Goal: Obtain resource: Download file/media

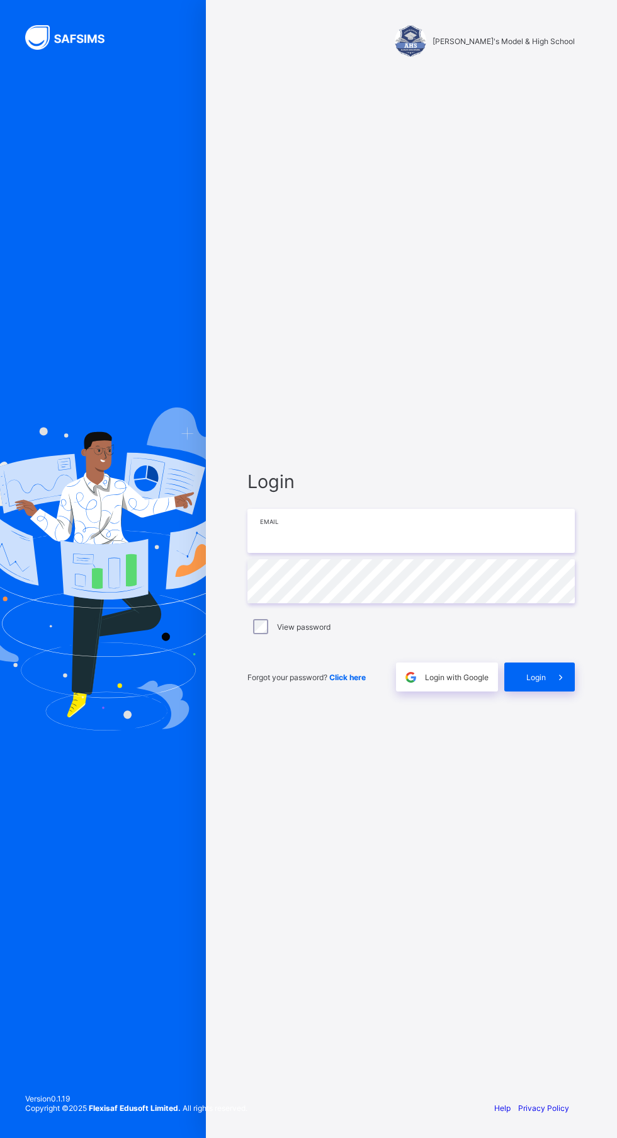
click at [422, 553] on input "email" at bounding box center [410, 531] width 327 height 44
type input "**********"
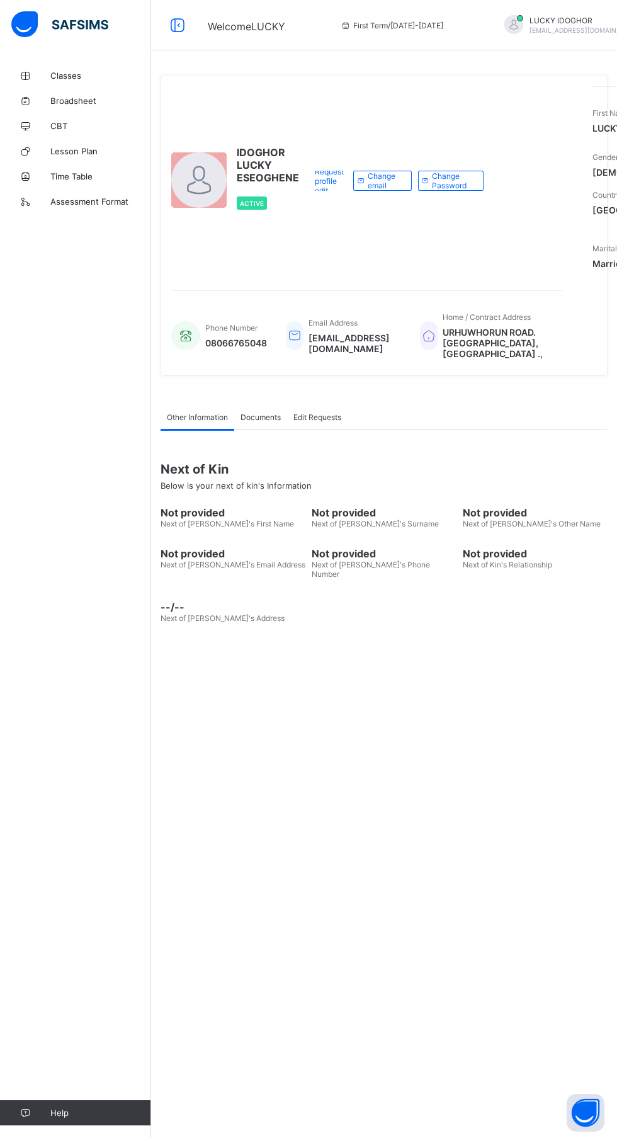
click at [91, 76] on span "Classes" at bounding box center [100, 76] width 101 height 10
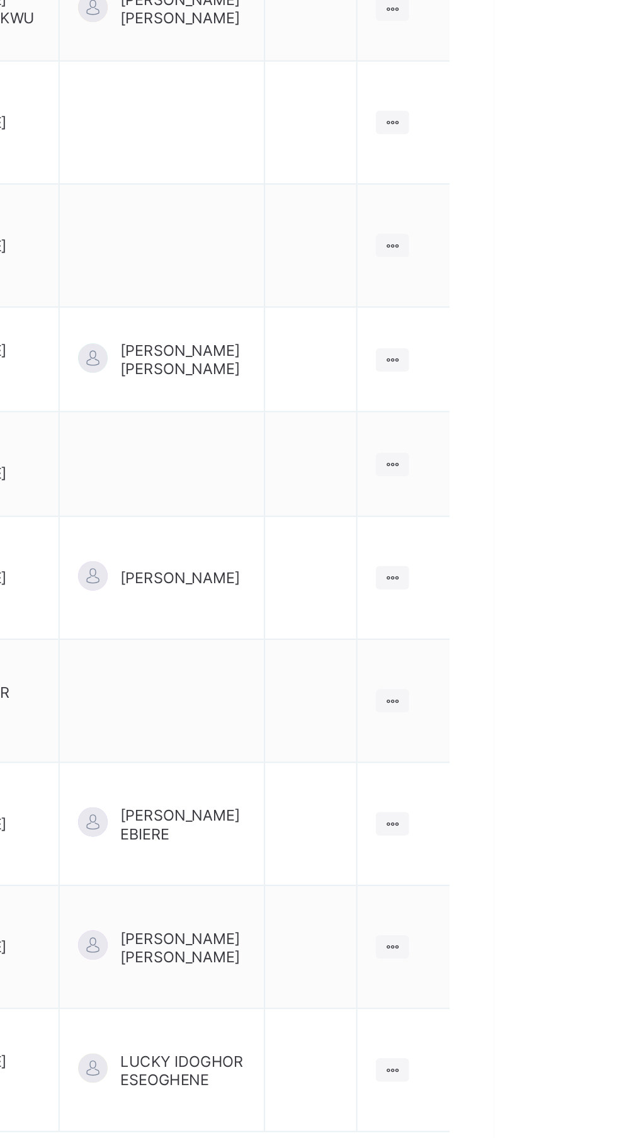
click at [567, 743] on icon at bounding box center [565, 747] width 11 height 9
click at [0, 0] on div "View Class" at bounding box center [0, 0] width 0 height 0
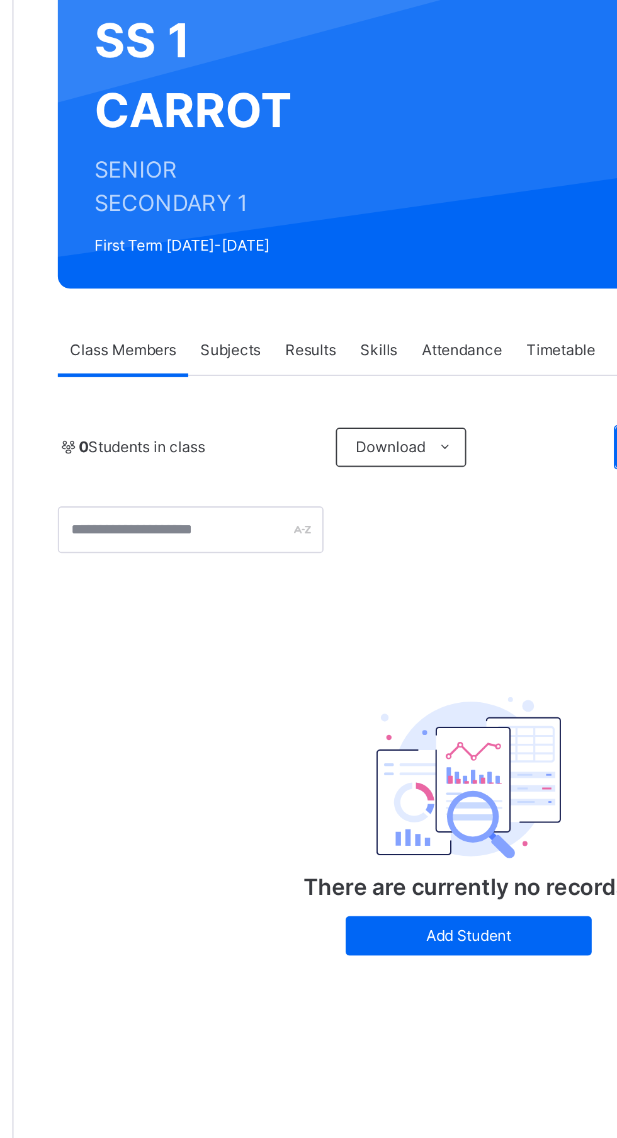
click at [261, 302] on span "Subjects" at bounding box center [262, 302] width 31 height 11
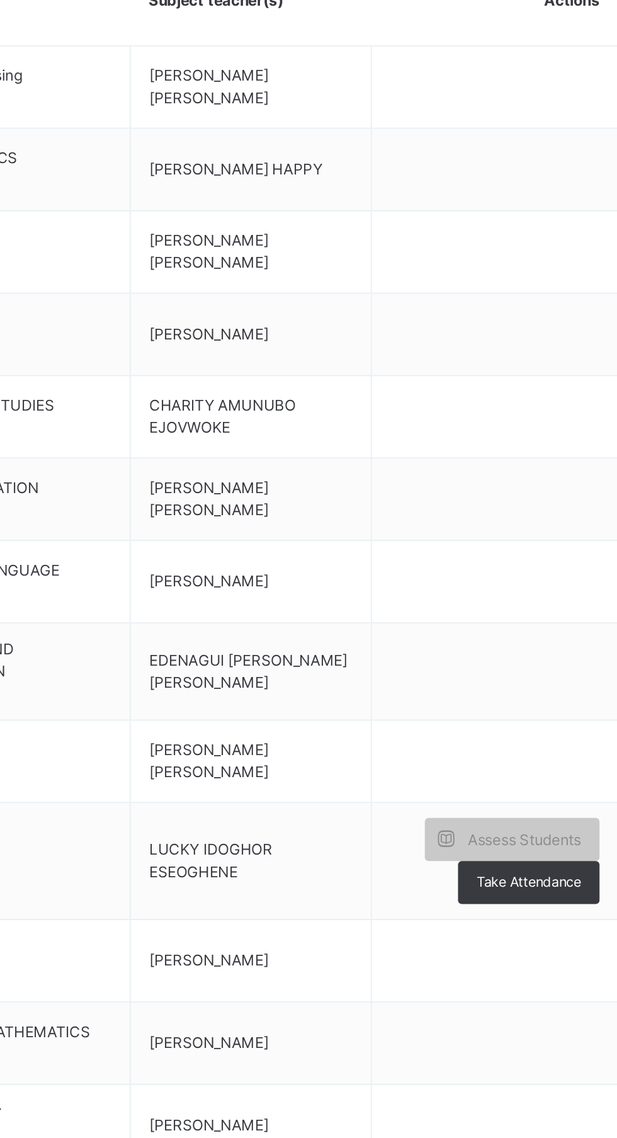
click at [545, 814] on span "Assess Students" at bounding box center [546, 819] width 58 height 11
click at [514, 808] on span at bounding box center [506, 819] width 22 height 22
click at [526, 814] on span "Assess Students" at bounding box center [546, 819] width 58 height 11
click at [545, 814] on span "Assess Students" at bounding box center [546, 819] width 58 height 11
click at [505, 812] on icon at bounding box center [505, 819] width 13 height 14
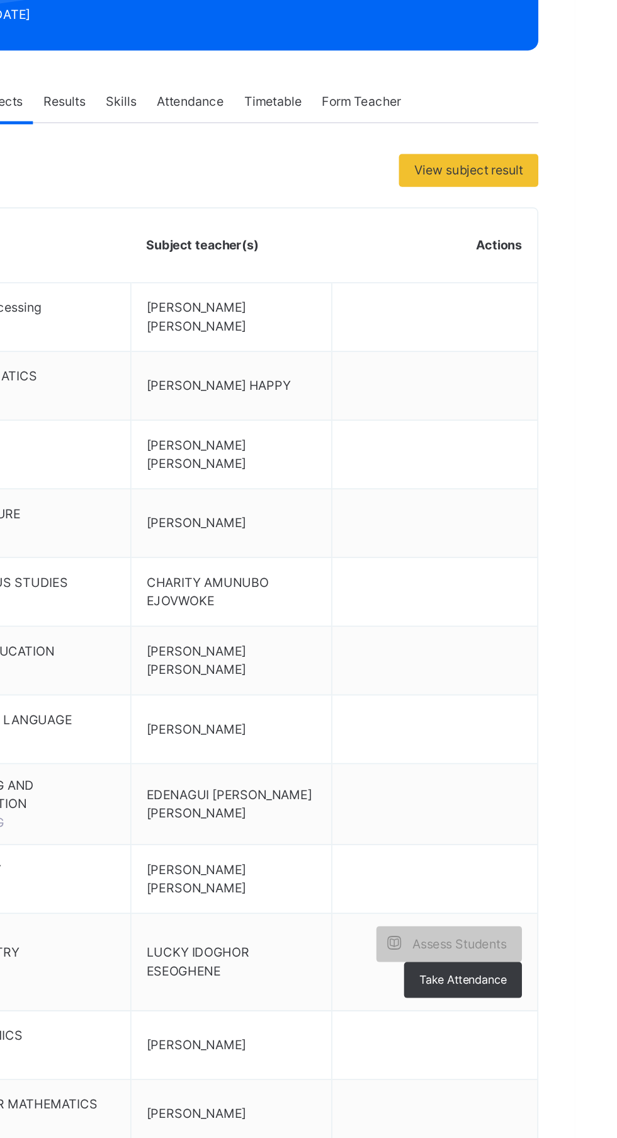
click at [552, 814] on span "Assess Students" at bounding box center [546, 819] width 58 height 11
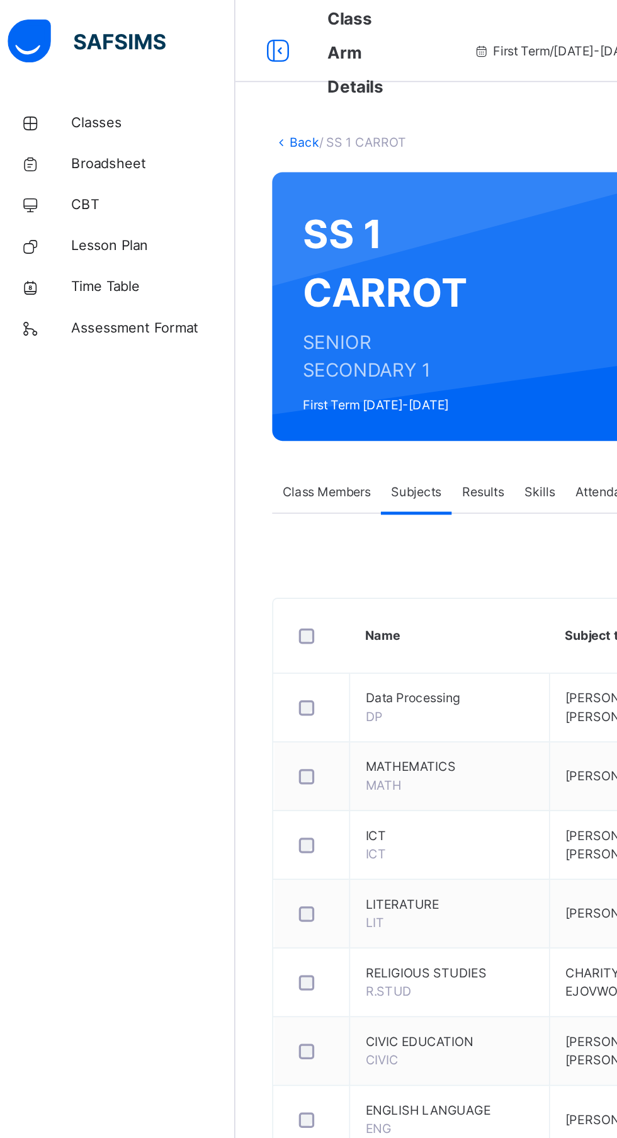
click at [190, 87] on link "Back" at bounding box center [193, 86] width 18 height 9
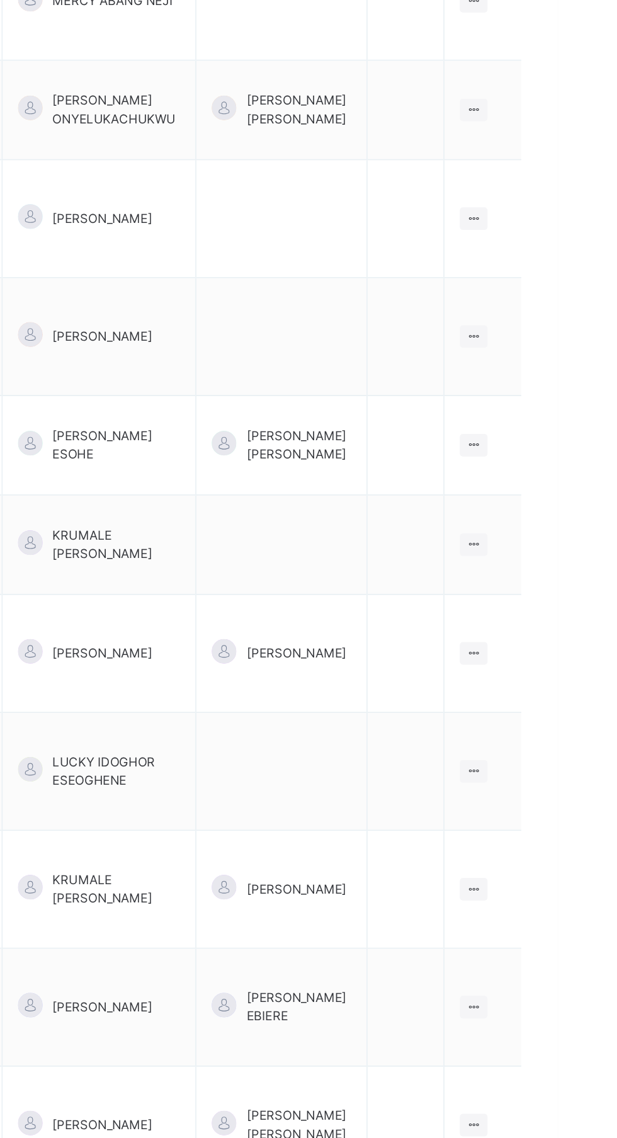
click at [566, 628] on icon at bounding box center [565, 632] width 11 height 9
click at [0, 0] on div "View Class" at bounding box center [0, 0] width 0 height 0
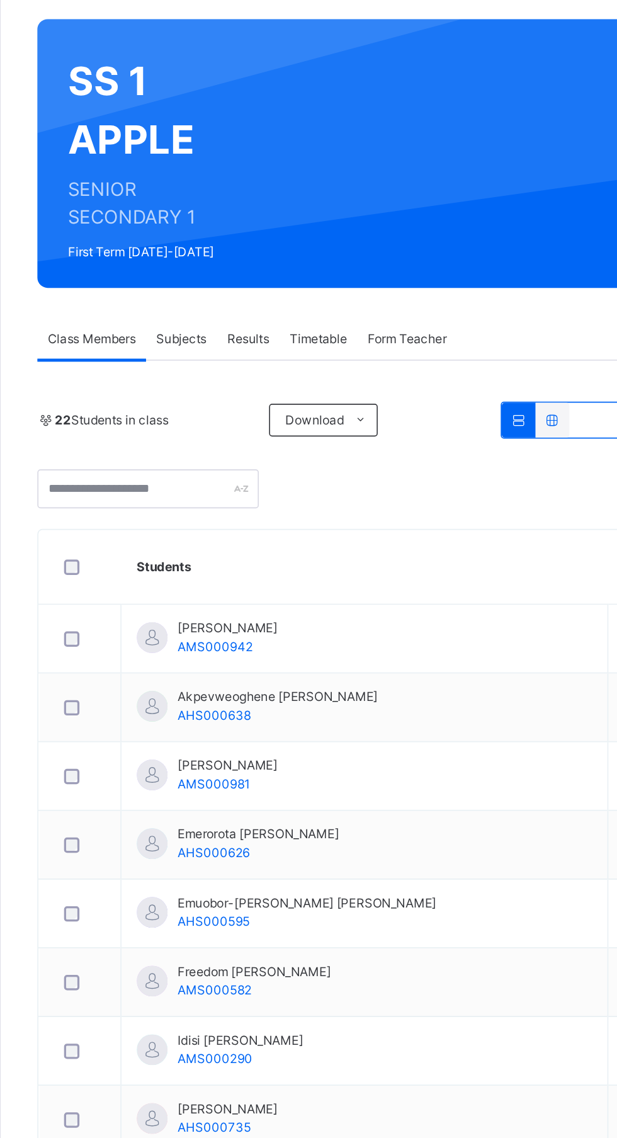
click at [268, 301] on span "Subjects" at bounding box center [262, 302] width 31 height 11
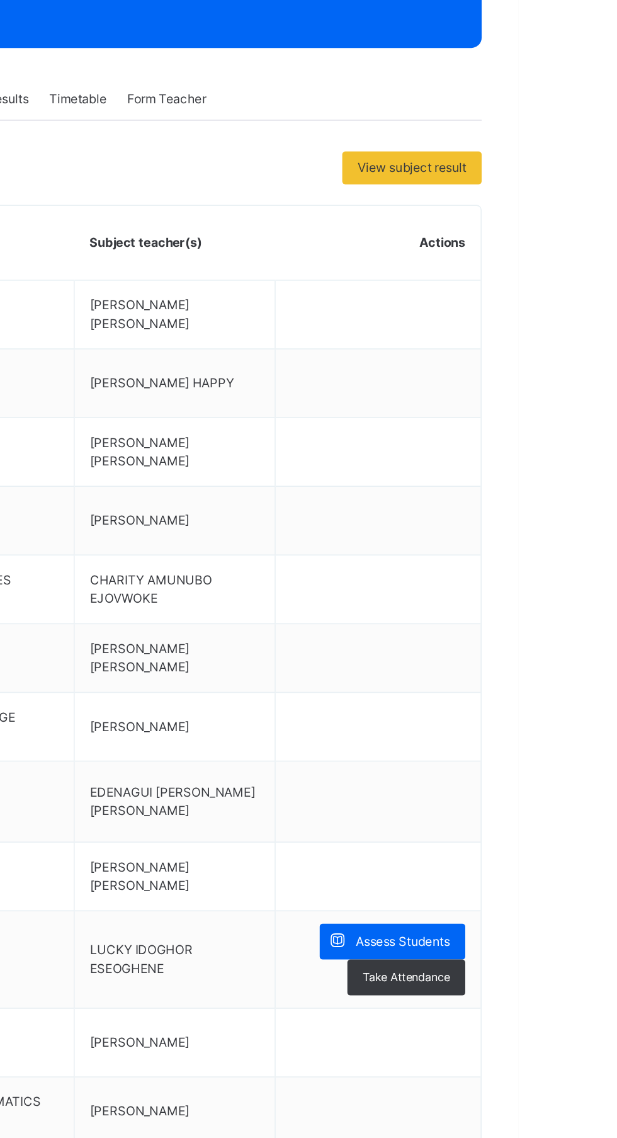
click at [544, 814] on span "Assess Students" at bounding box center [546, 819] width 58 height 11
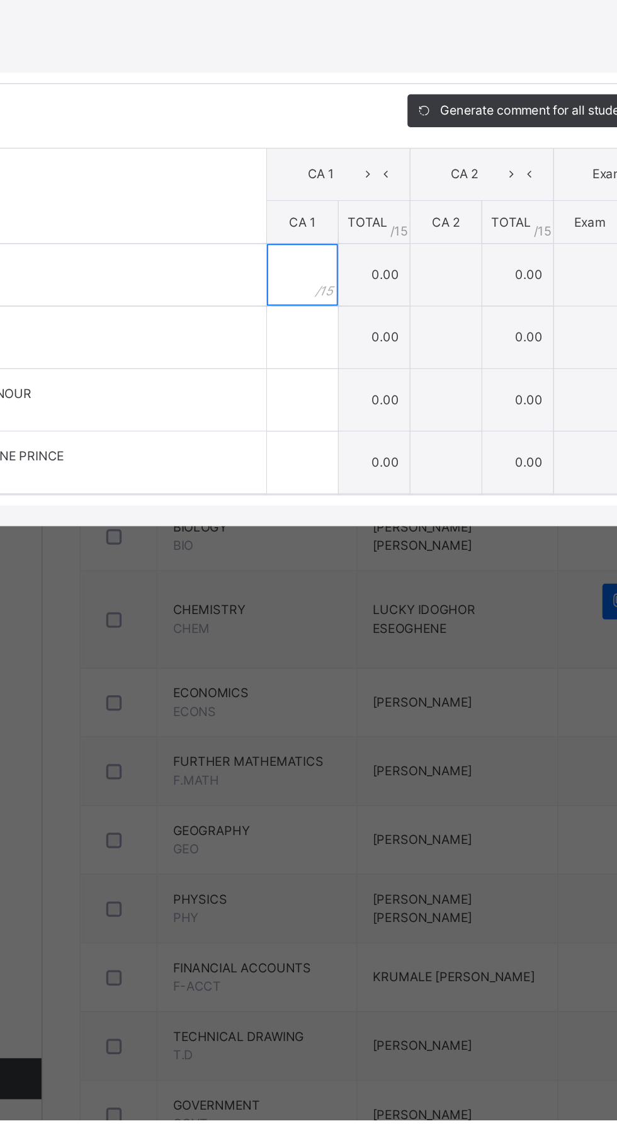
click at [332, 638] on input "text" at bounding box center [310, 619] width 43 height 38
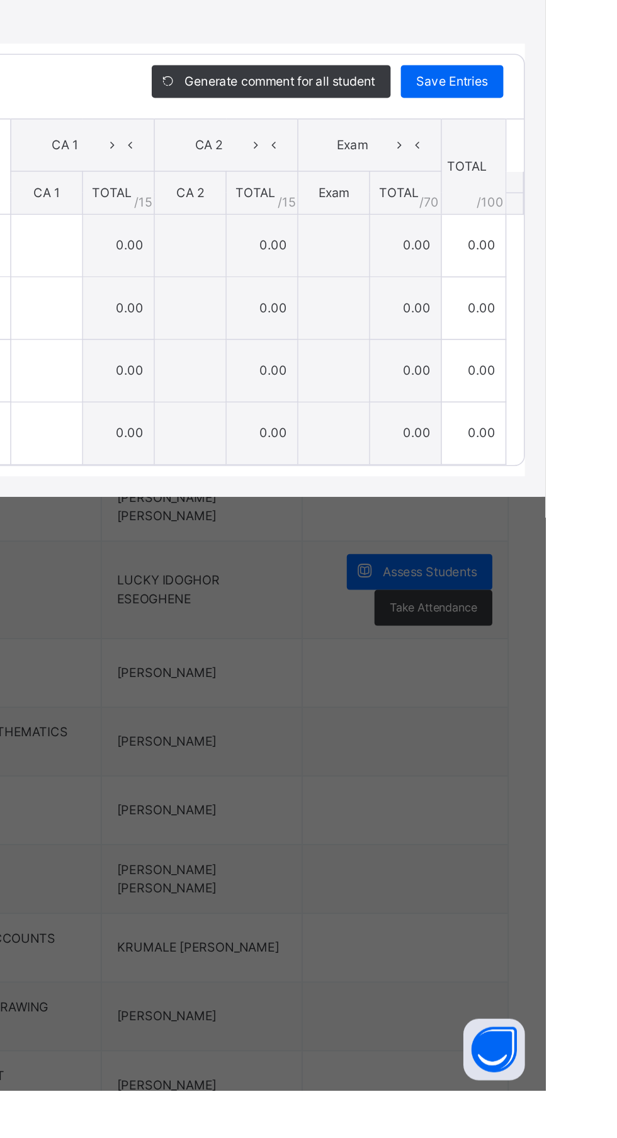
click at [593, 676] on td "0.00" at bounding box center [573, 657] width 40 height 38
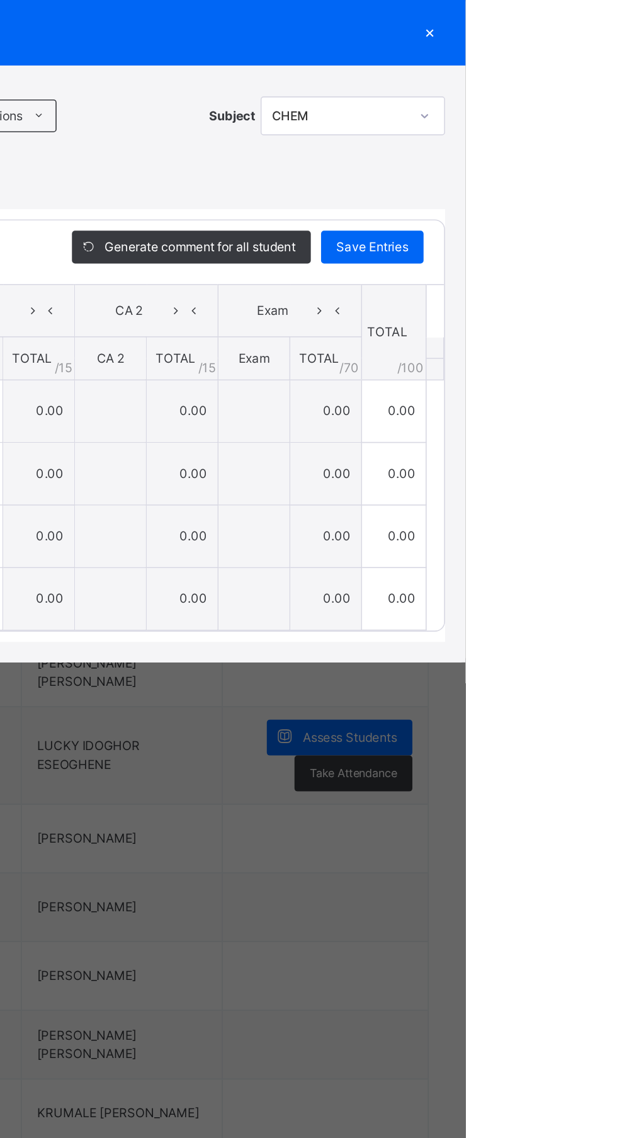
click at [604, 394] on div "×" at bounding box center [595, 385] width 19 height 17
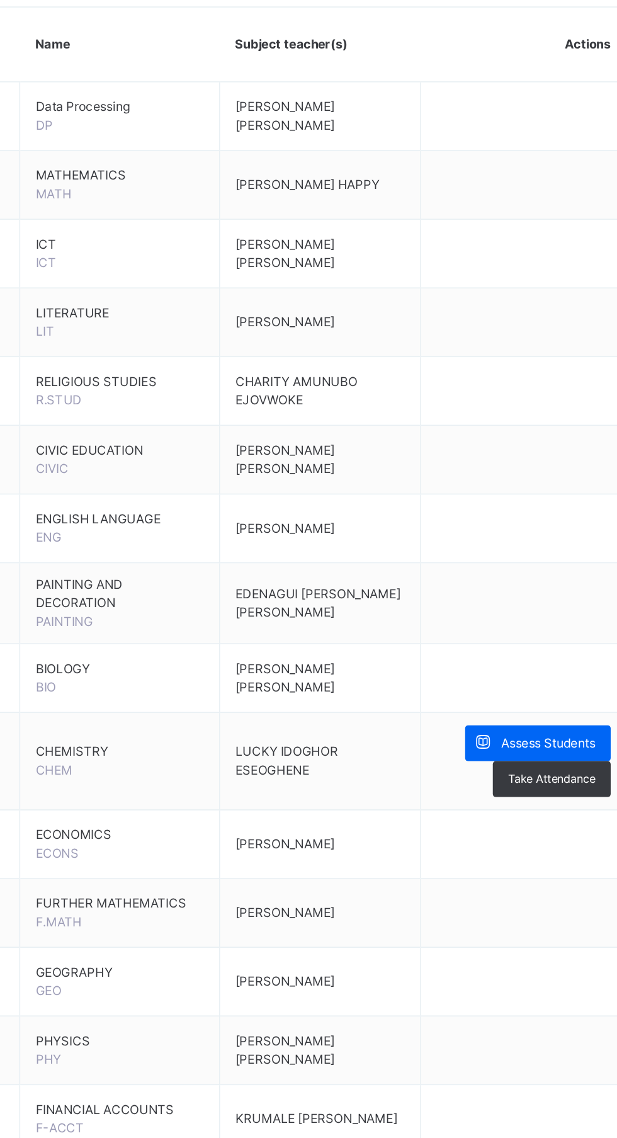
click at [536, 814] on span "Assess Students" at bounding box center [546, 819] width 58 height 11
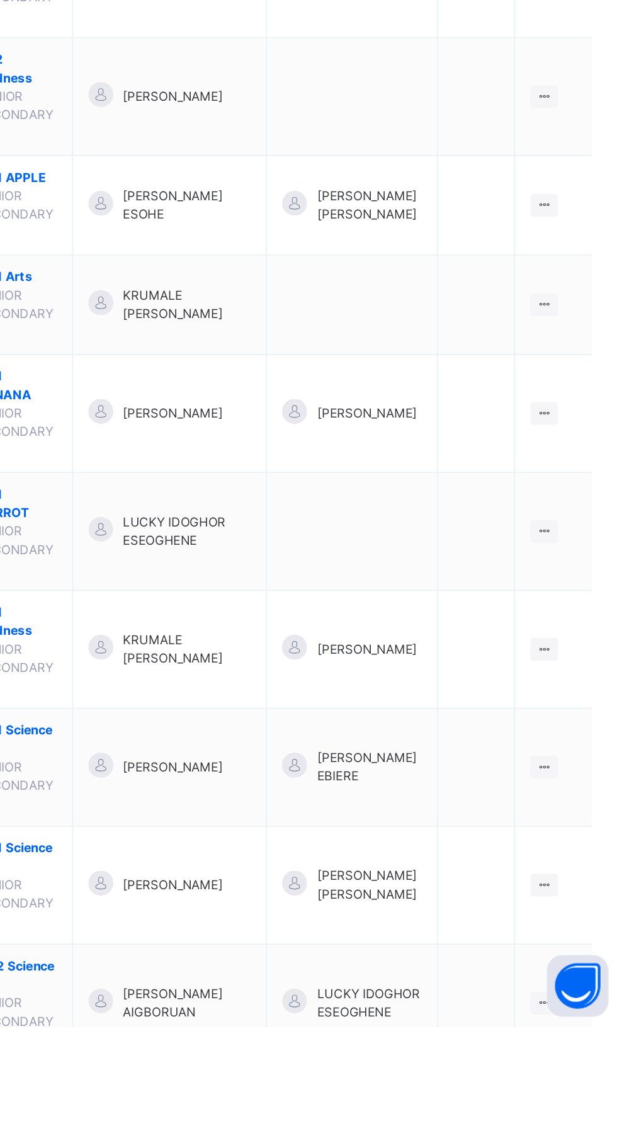
click at [565, 829] on icon at bounding box center [565, 833] width 11 height 9
click at [0, 0] on div "View Class" at bounding box center [0, 0] width 0 height 0
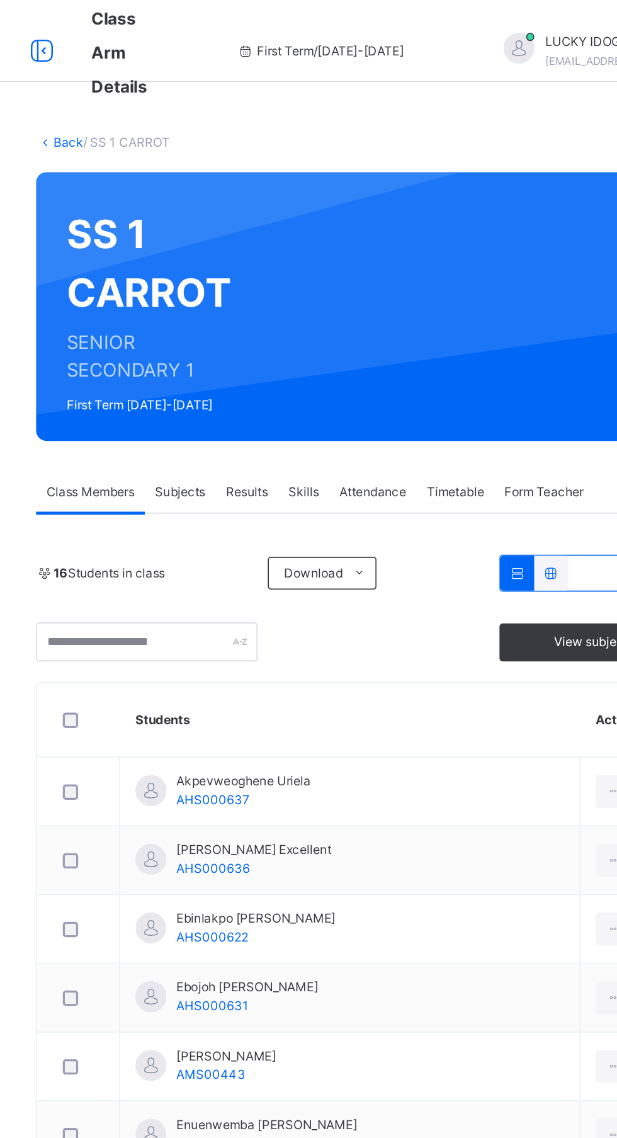
click at [259, 300] on span "Subjects" at bounding box center [262, 302] width 31 height 11
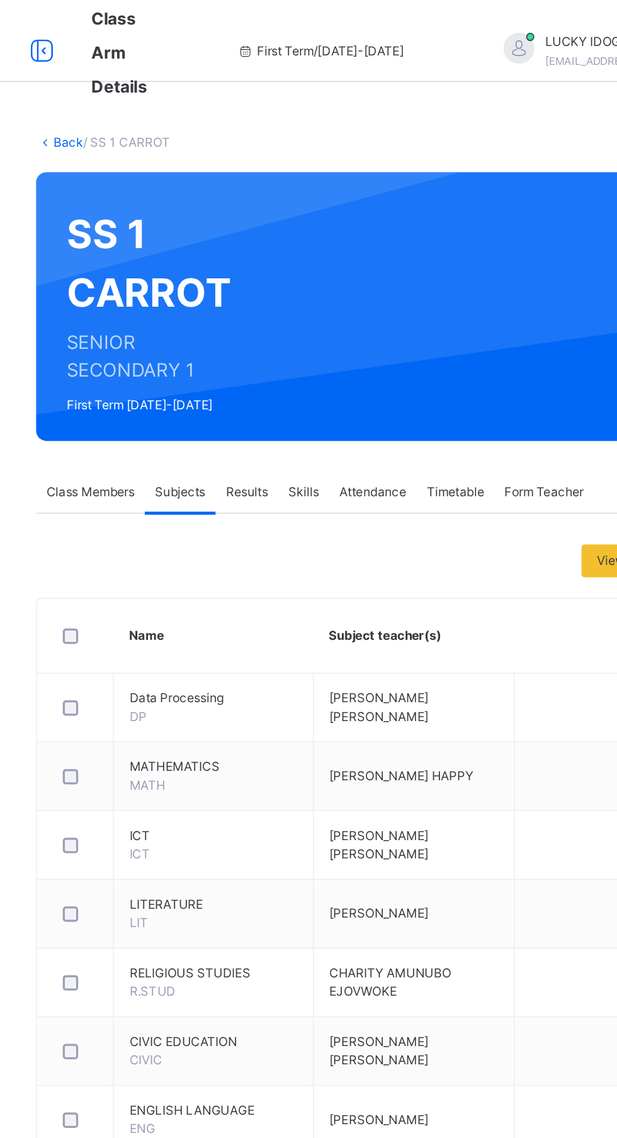
click at [533, 808] on div "Assess Students" at bounding box center [539, 819] width 89 height 22
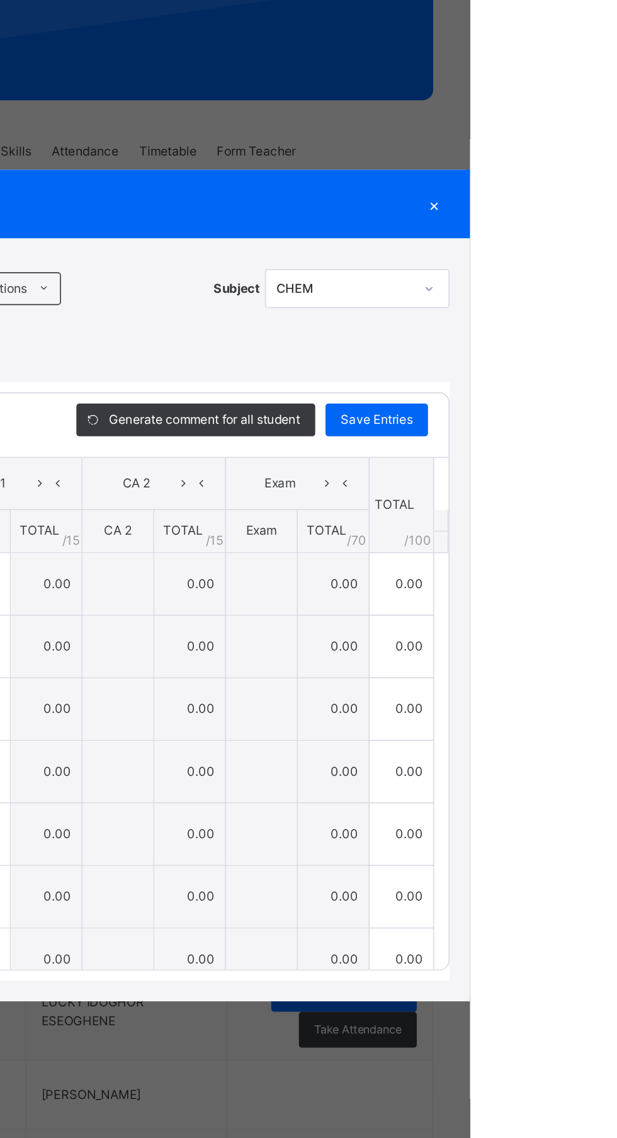
click at [604, 343] on div "×" at bounding box center [595, 334] width 19 height 17
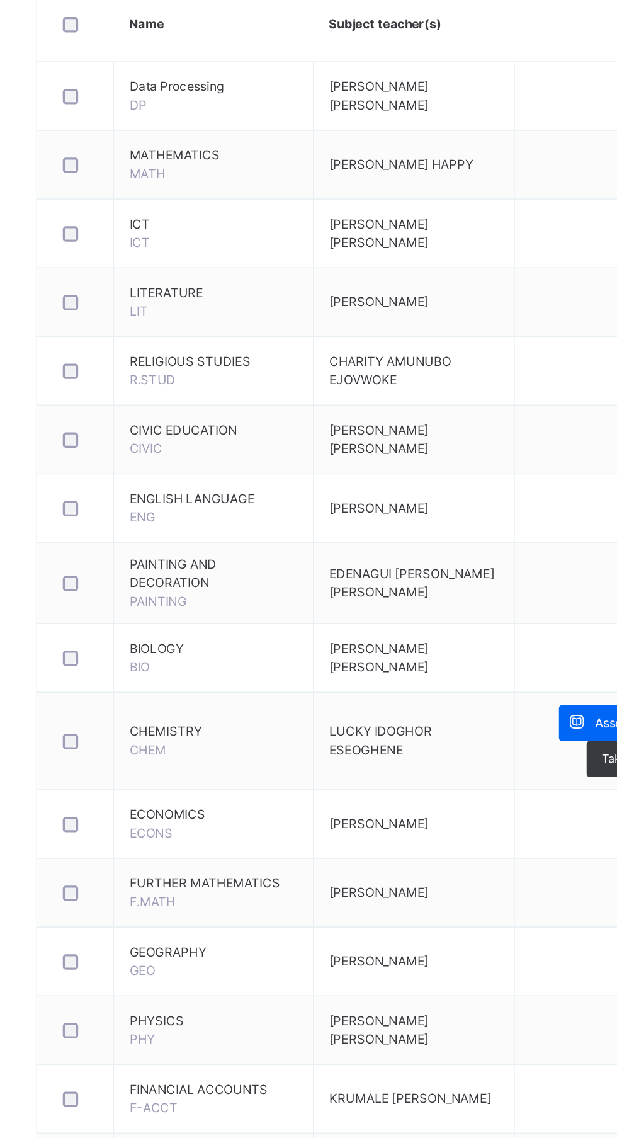
click at [560, 814] on span "Assess Students" at bounding box center [546, 819] width 58 height 11
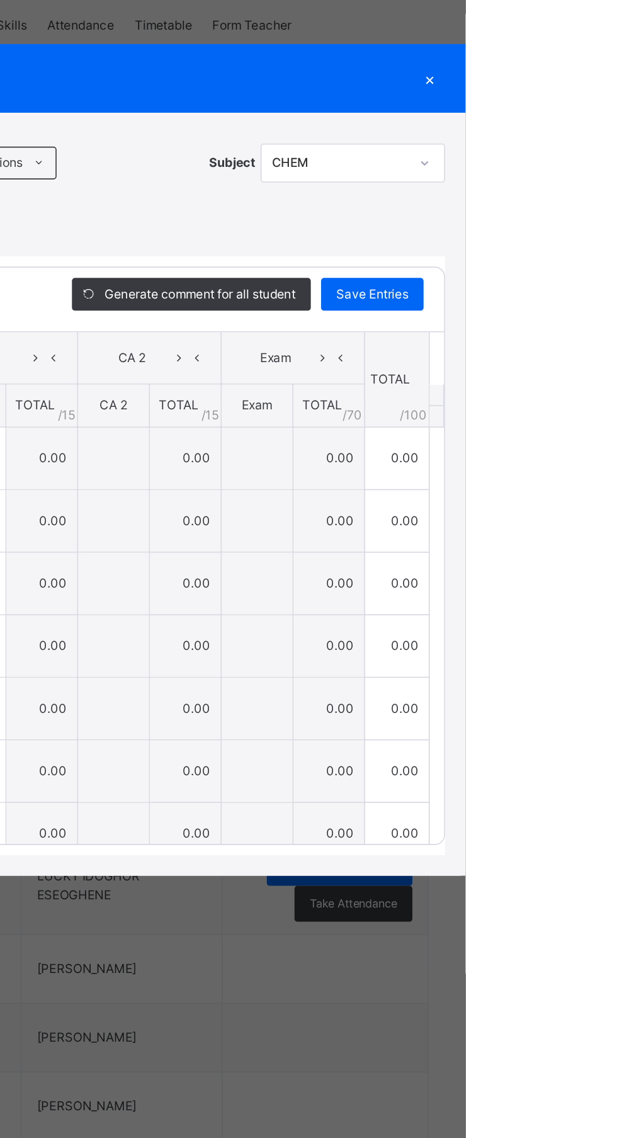
click at [616, 824] on div "SS 1 CARROT : CHEM Online Actions Download Empty Score Sheet Upload/map score s…" at bounding box center [308, 590] width 617 height 468
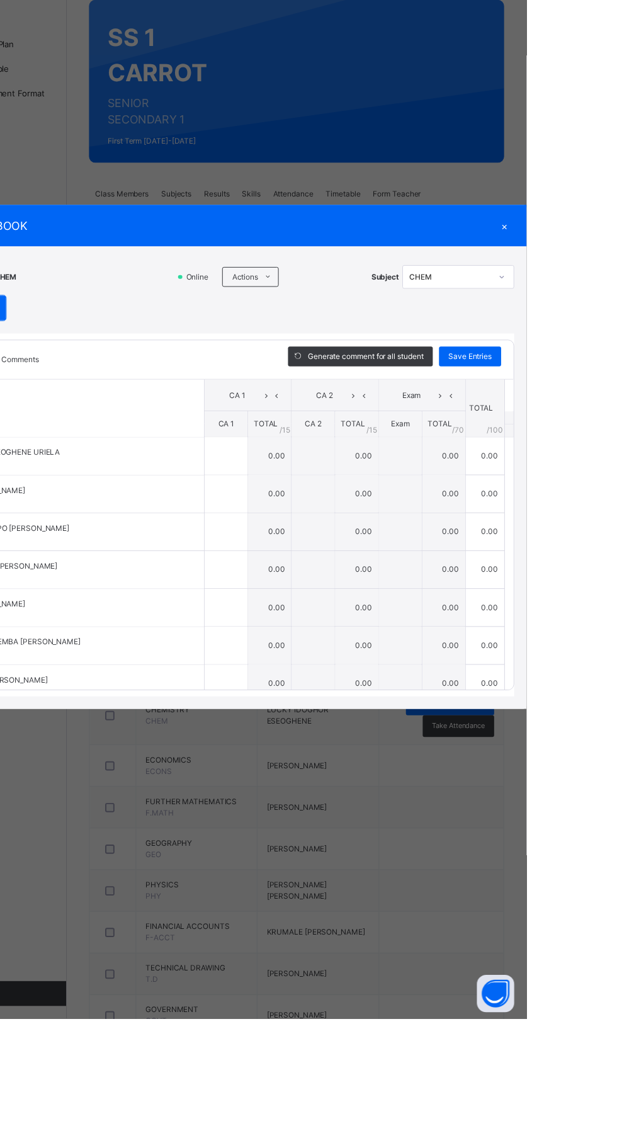
click at [616, 824] on div "SS 1 CARROT : CHEM Online Actions Download Empty Score Sheet Upload/map score s…" at bounding box center [308, 590] width 617 height 468
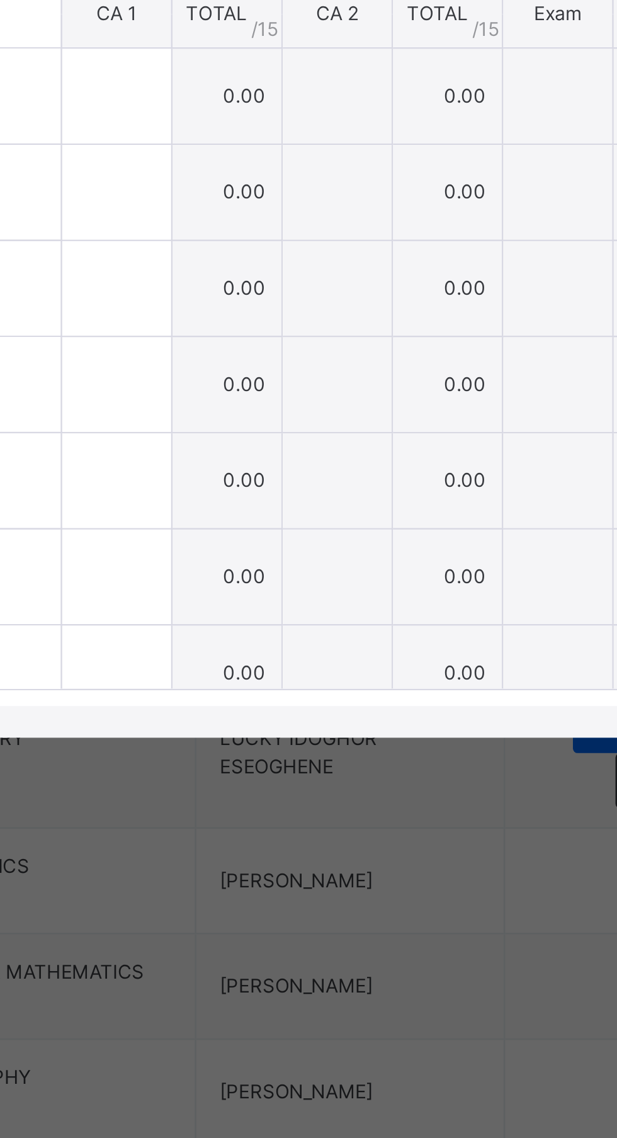
scroll to position [45, 0]
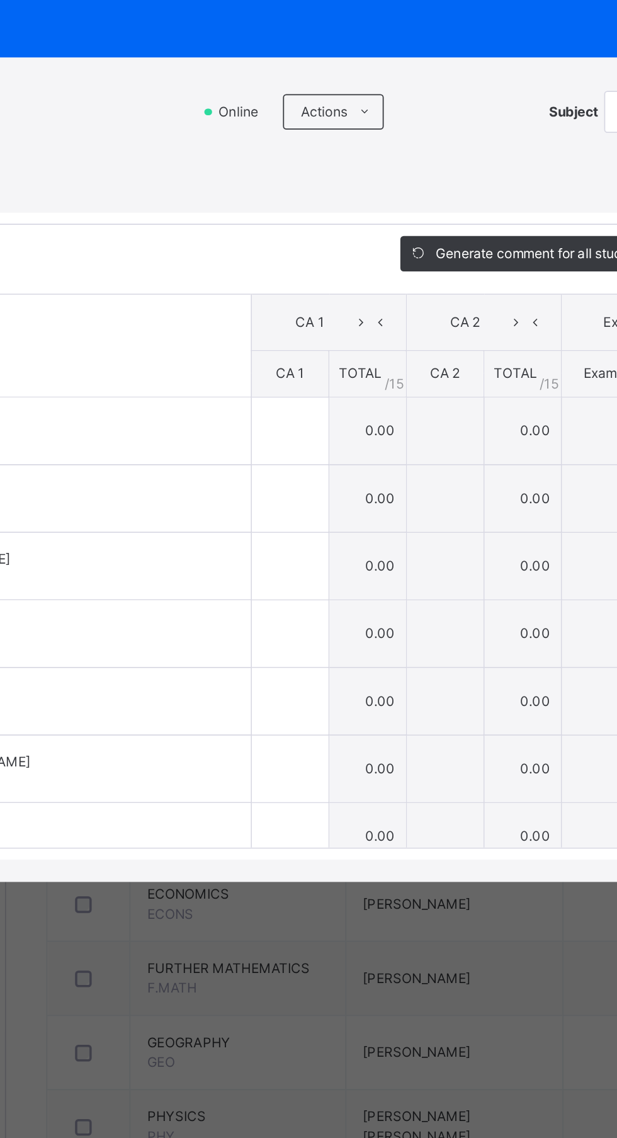
click at [345, 392] on span "Actions" at bounding box center [332, 386] width 26 height 11
click at [0, 0] on li "Download Empty Score Sheet" at bounding box center [0, 0] width 0 height 0
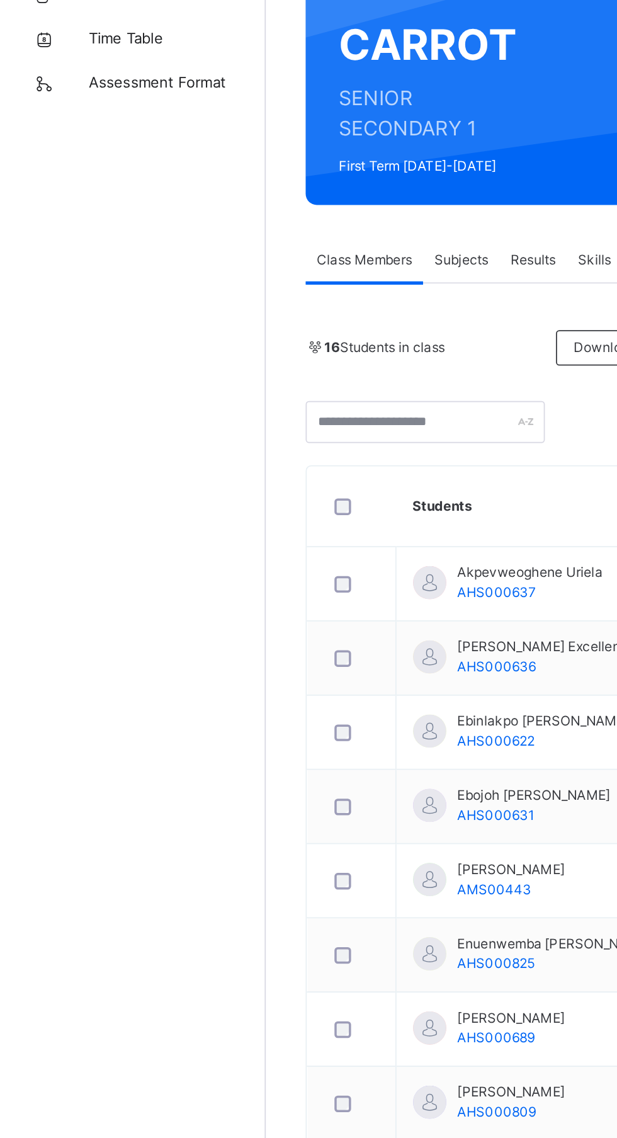
click at [88, 71] on span "Classes" at bounding box center [100, 75] width 101 height 13
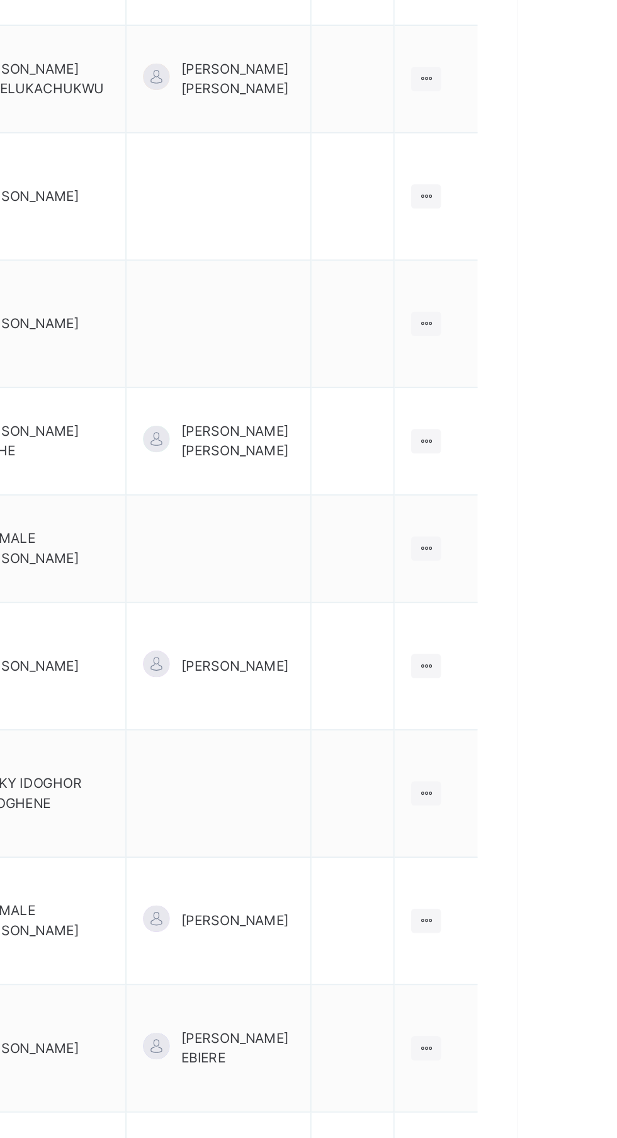
click at [568, 756] on icon at bounding box center [565, 760] width 11 height 9
click at [0, 0] on div "View Class" at bounding box center [0, 0] width 0 height 0
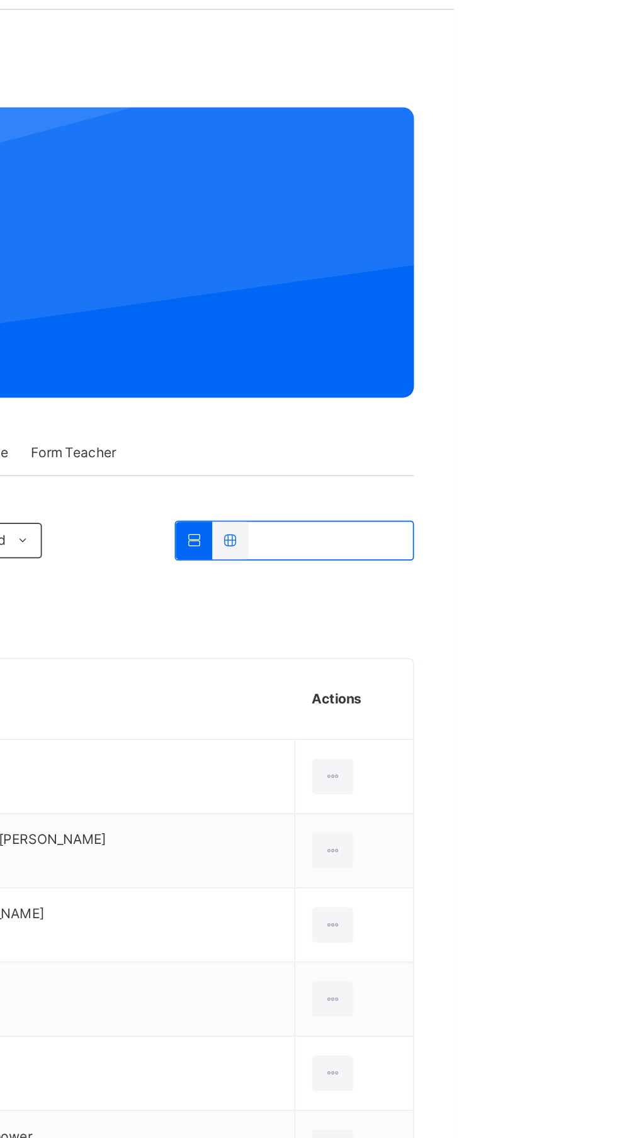
scroll to position [45, 0]
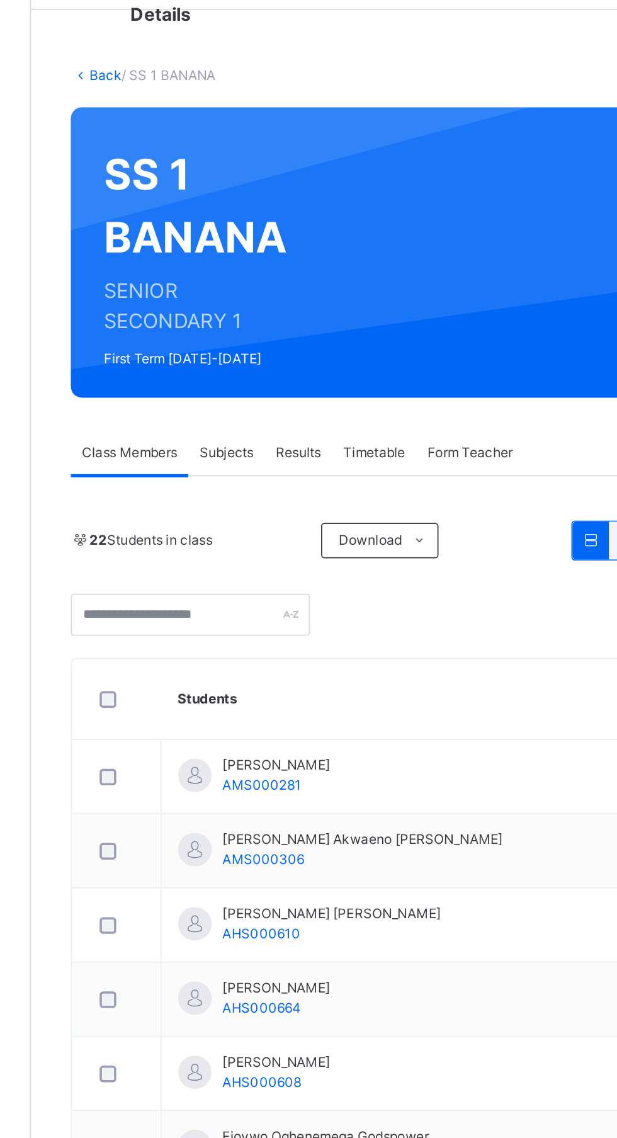
click at [359, 305] on span "Download" at bounding box center [344, 307] width 36 height 11
click at [0, 0] on li "Excel Report" at bounding box center [0, 0] width 0 height 0
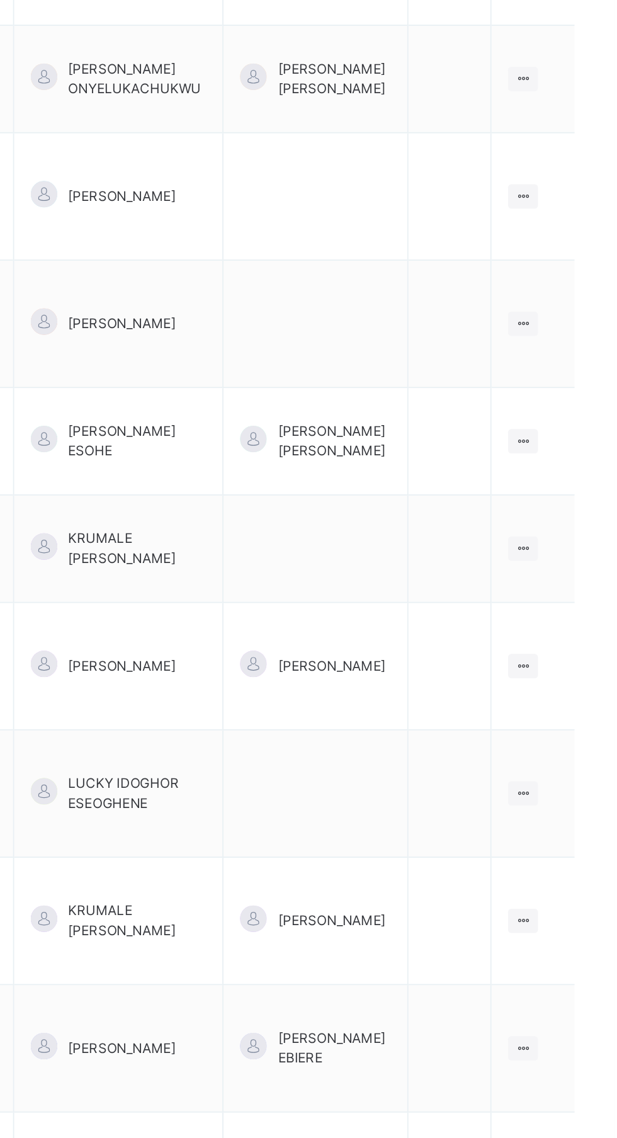
click at [565, 628] on icon at bounding box center [565, 632] width 11 height 9
click at [0, 0] on div "View Class" at bounding box center [0, 0] width 0 height 0
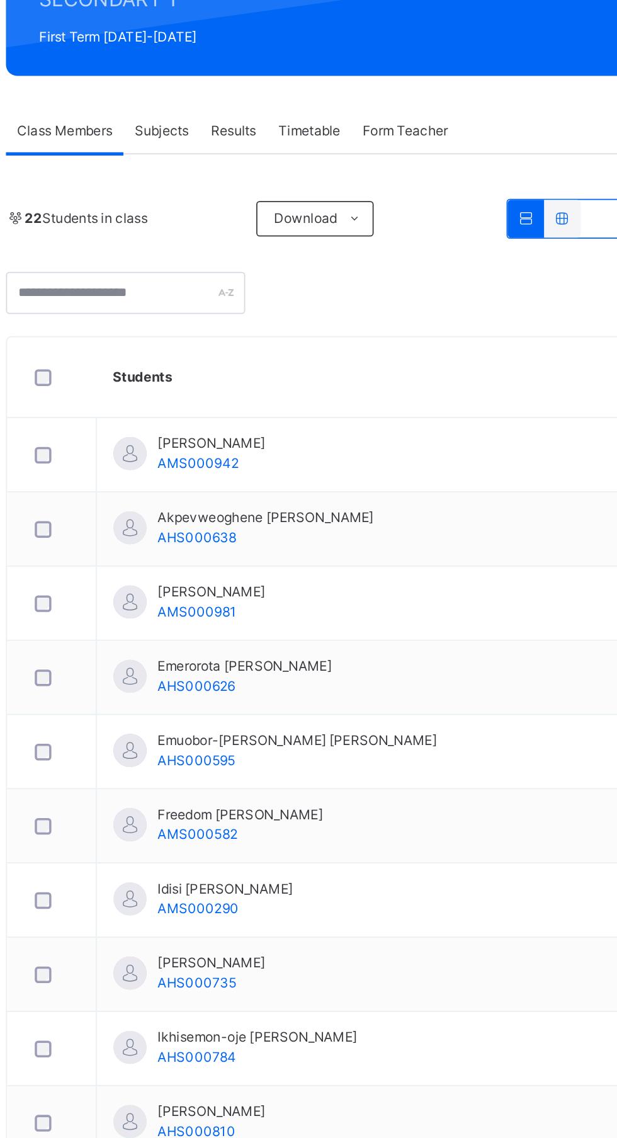
click at [359, 349] on span "Download" at bounding box center [344, 351] width 36 height 11
click at [0, 0] on li "Excel Report" at bounding box center [0, 0] width 0 height 0
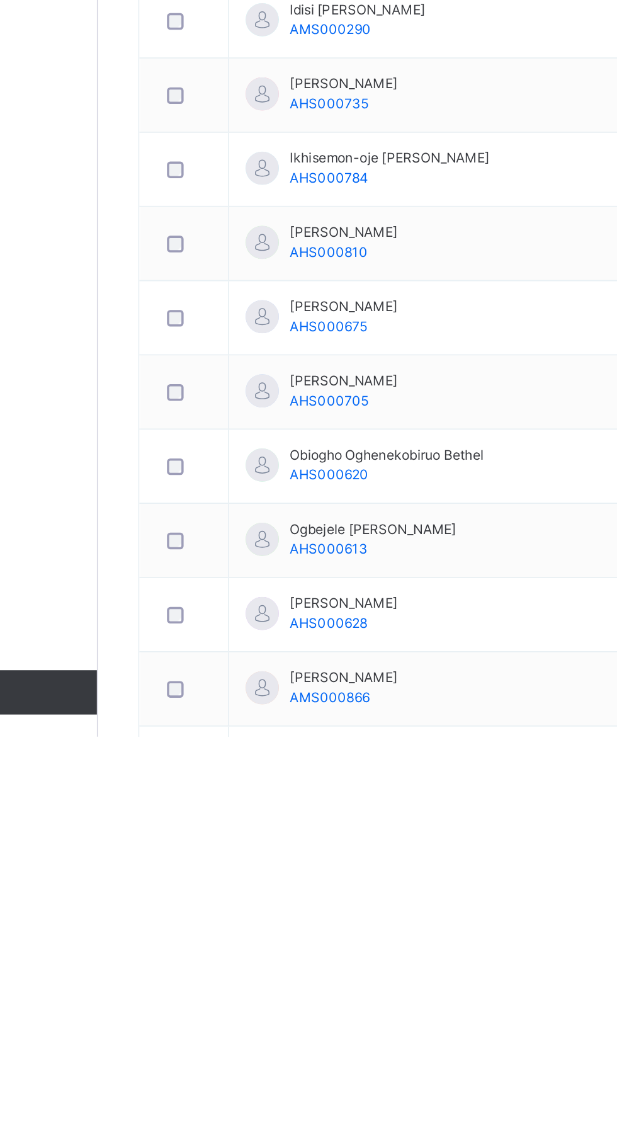
scroll to position [98, 0]
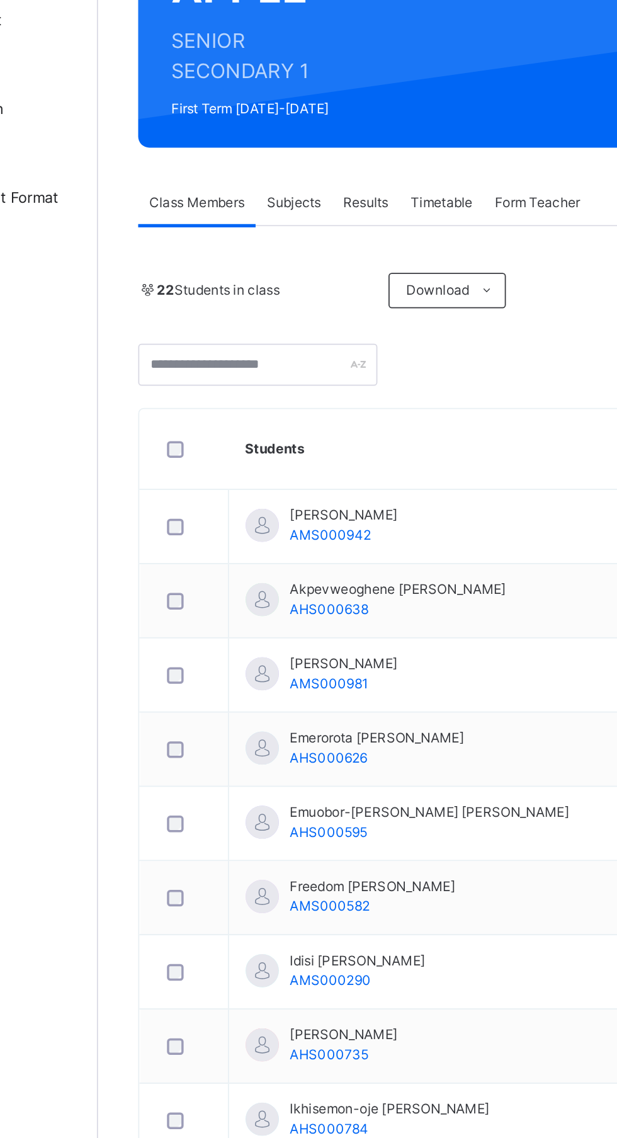
click at [350, 254] on span "Download" at bounding box center [344, 253] width 36 height 11
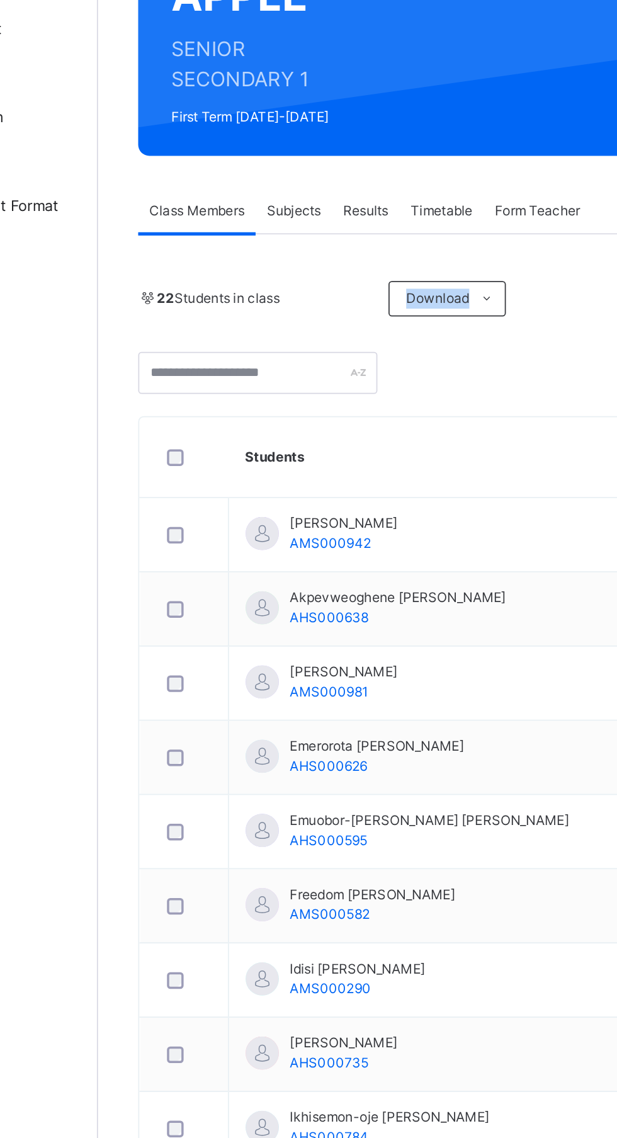
click at [142, 482] on div "Classes Broadsheet CBT Lesson Plan Time Table Assessment Format Help" at bounding box center [75, 593] width 151 height 1087
click at [362, 255] on span at bounding box center [372, 254] width 20 height 20
click at [0, 0] on li "Pdf Report" at bounding box center [0, 0] width 0 height 0
click at [0, 0] on li "Excel Report" at bounding box center [0, 0] width 0 height 0
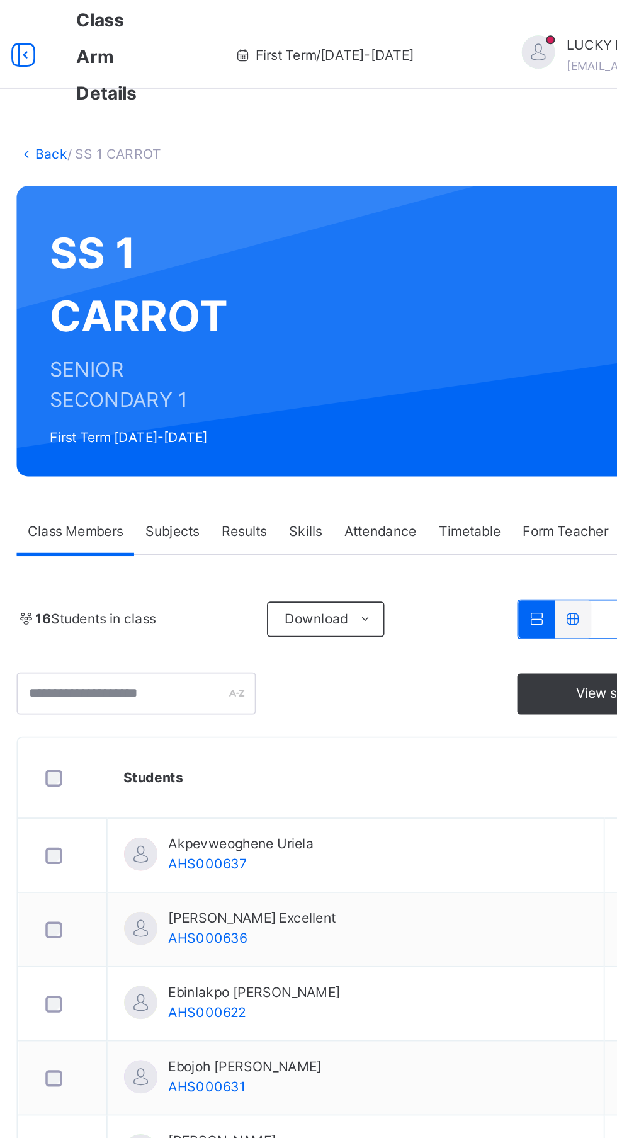
click at [76, 79] on span "Classes" at bounding box center [100, 75] width 101 height 13
click at [59, 84] on link "Classes" at bounding box center [75, 75] width 151 height 25
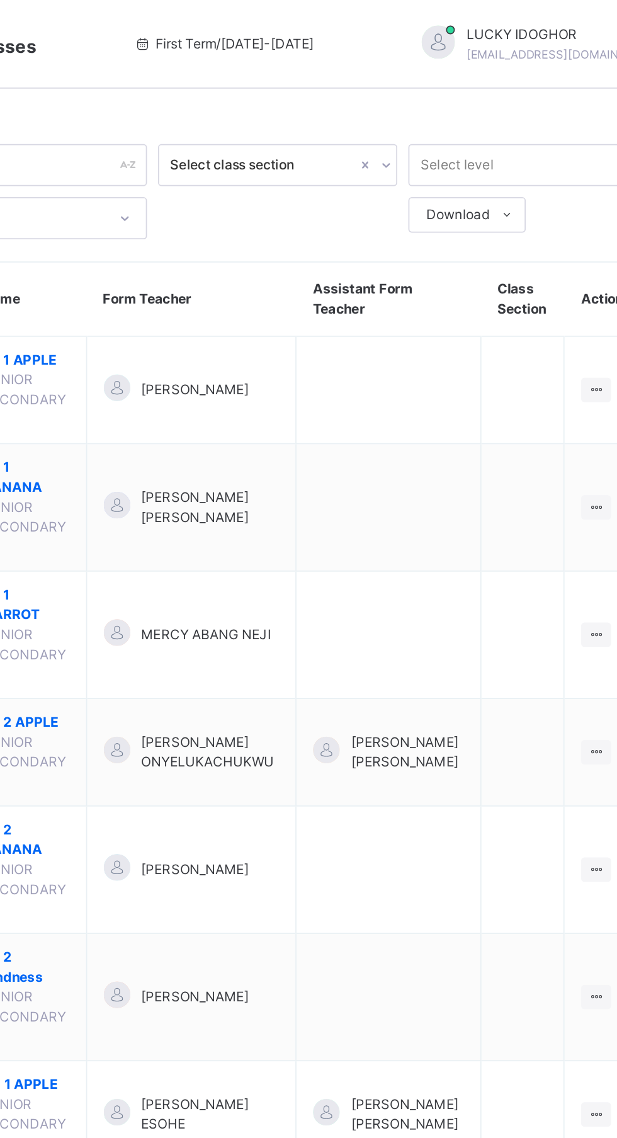
click at [612, 22] on span at bounding box center [617, 25] width 11 height 11
click at [542, 135] on span "Logout" at bounding box center [583, 133] width 83 height 17
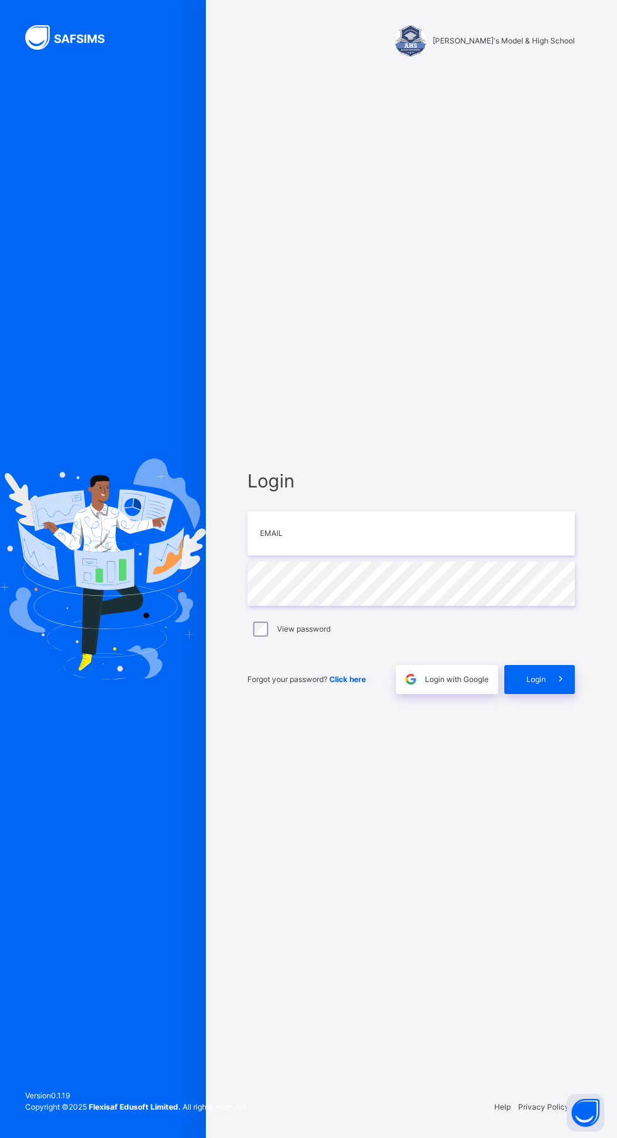
scroll to position [26, 0]
